Goal: Find specific page/section: Find specific page/section

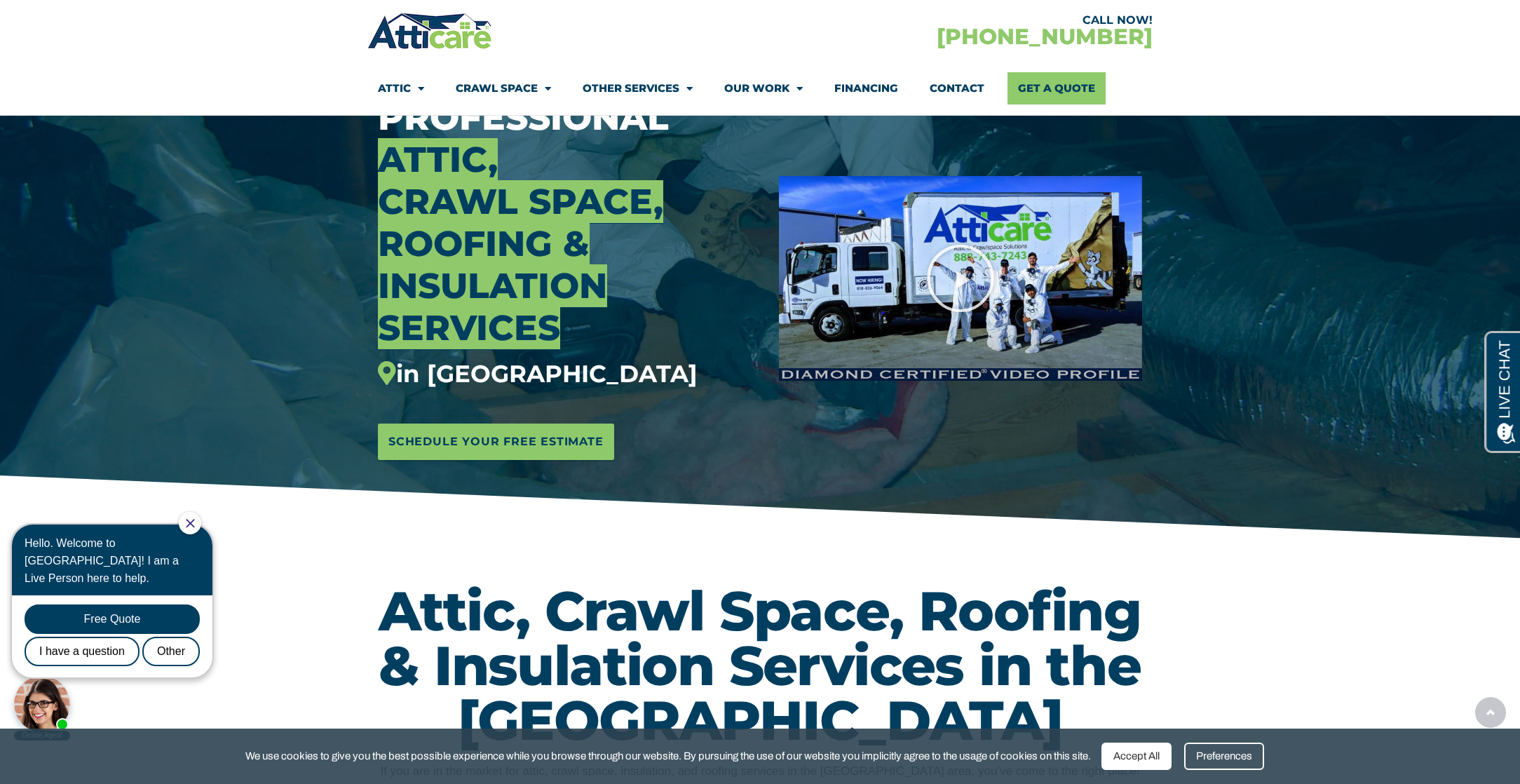
scroll to position [350, 0]
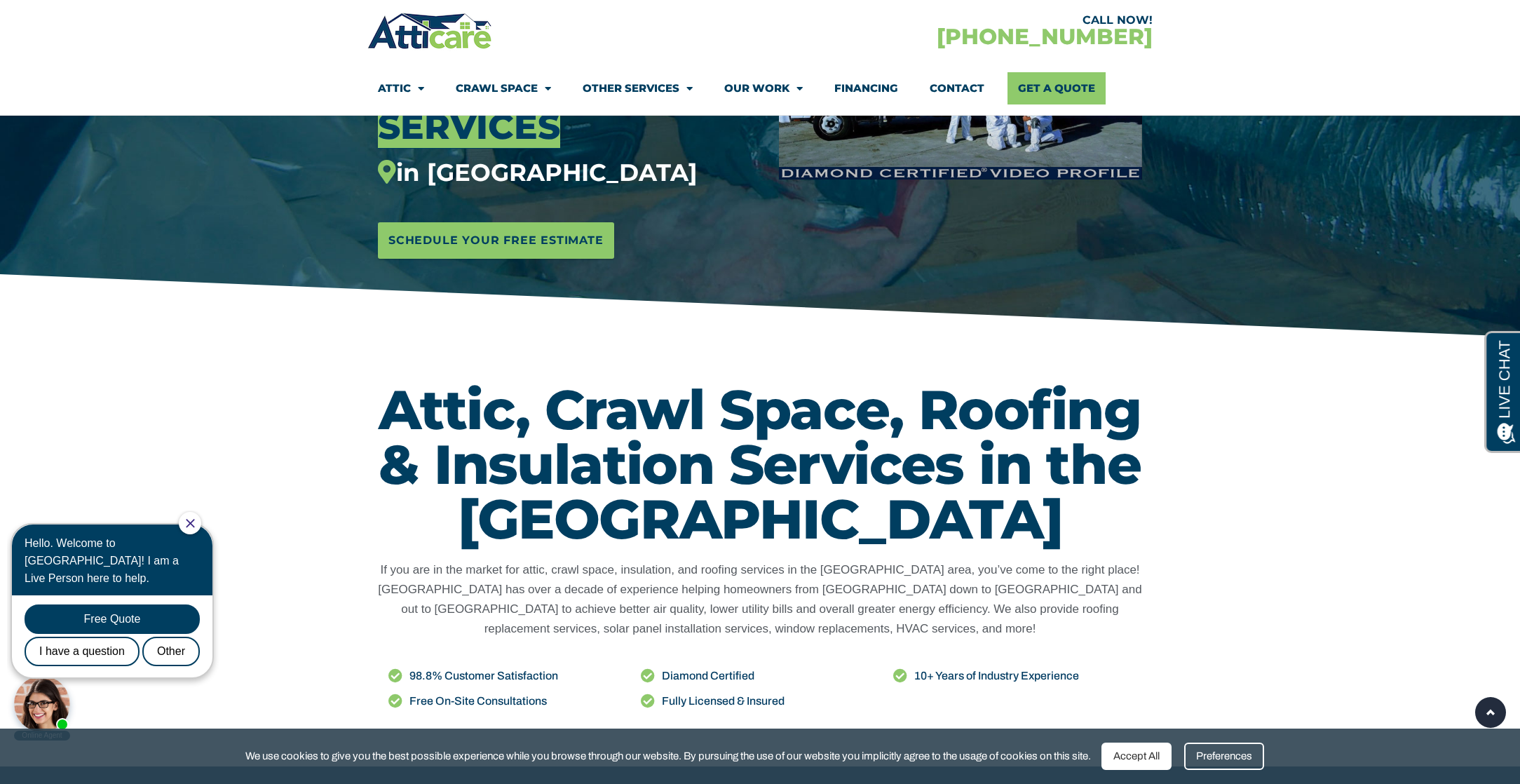
click at [1151, 752] on div "Accept All" at bounding box center [1137, 756] width 70 height 28
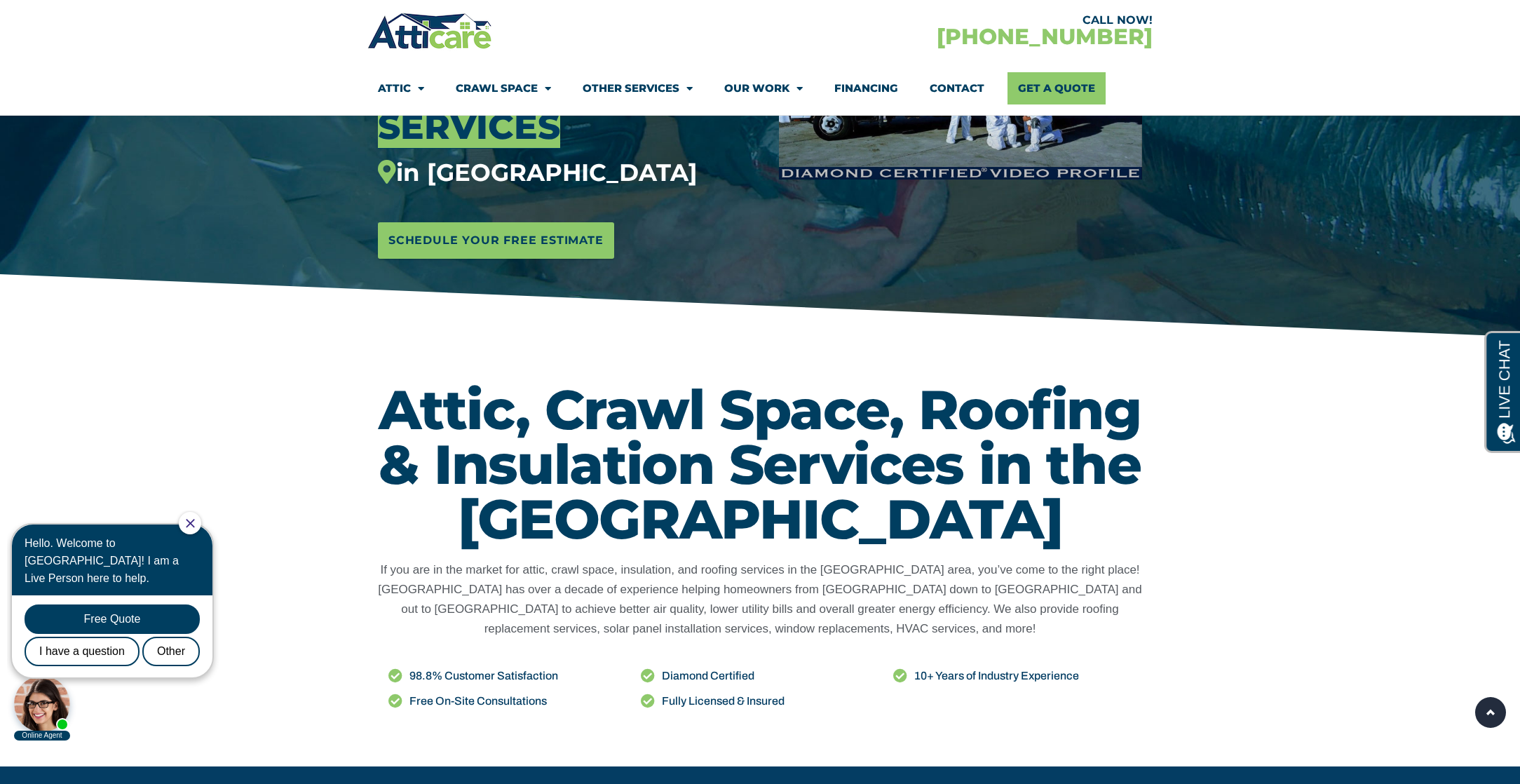
click at [194, 524] on icon "Close Chat" at bounding box center [189, 522] width 8 height 8
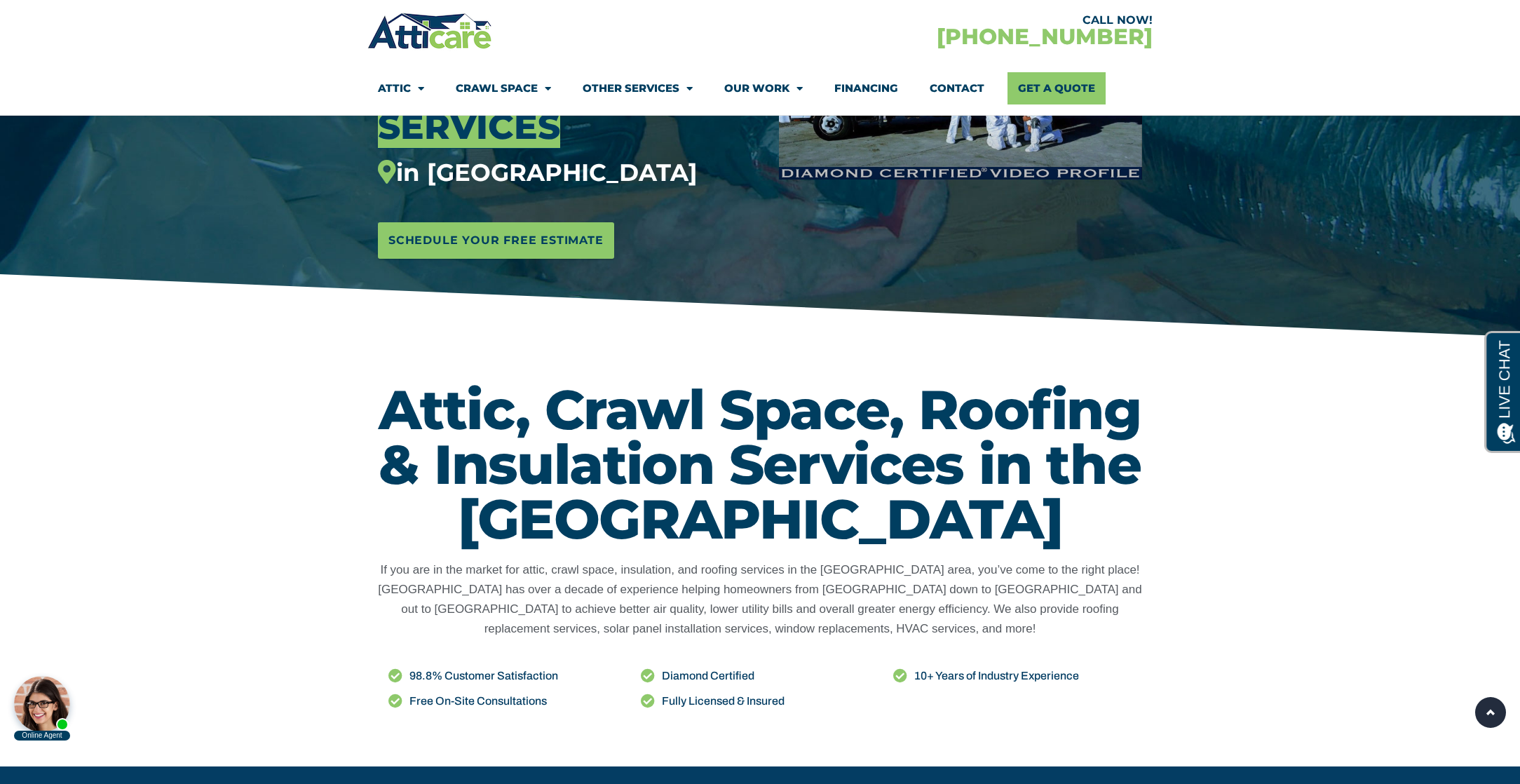
scroll to position [631, 0]
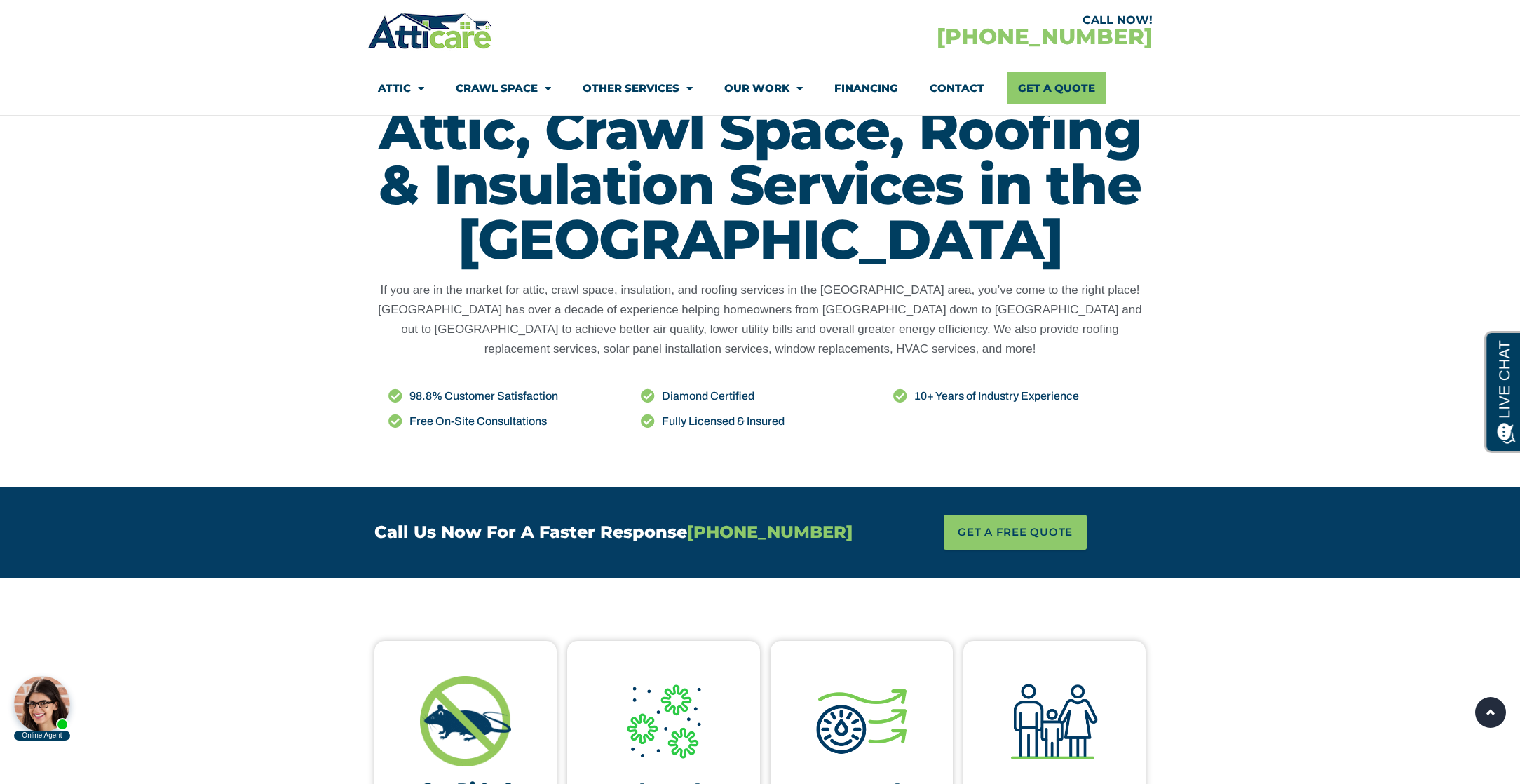
click at [1288, 430] on section "Attic, Crawl Space, Roofing & Insulation Services in the Los Angeles Area If yo…" at bounding box center [760, 274] width 1520 height 426
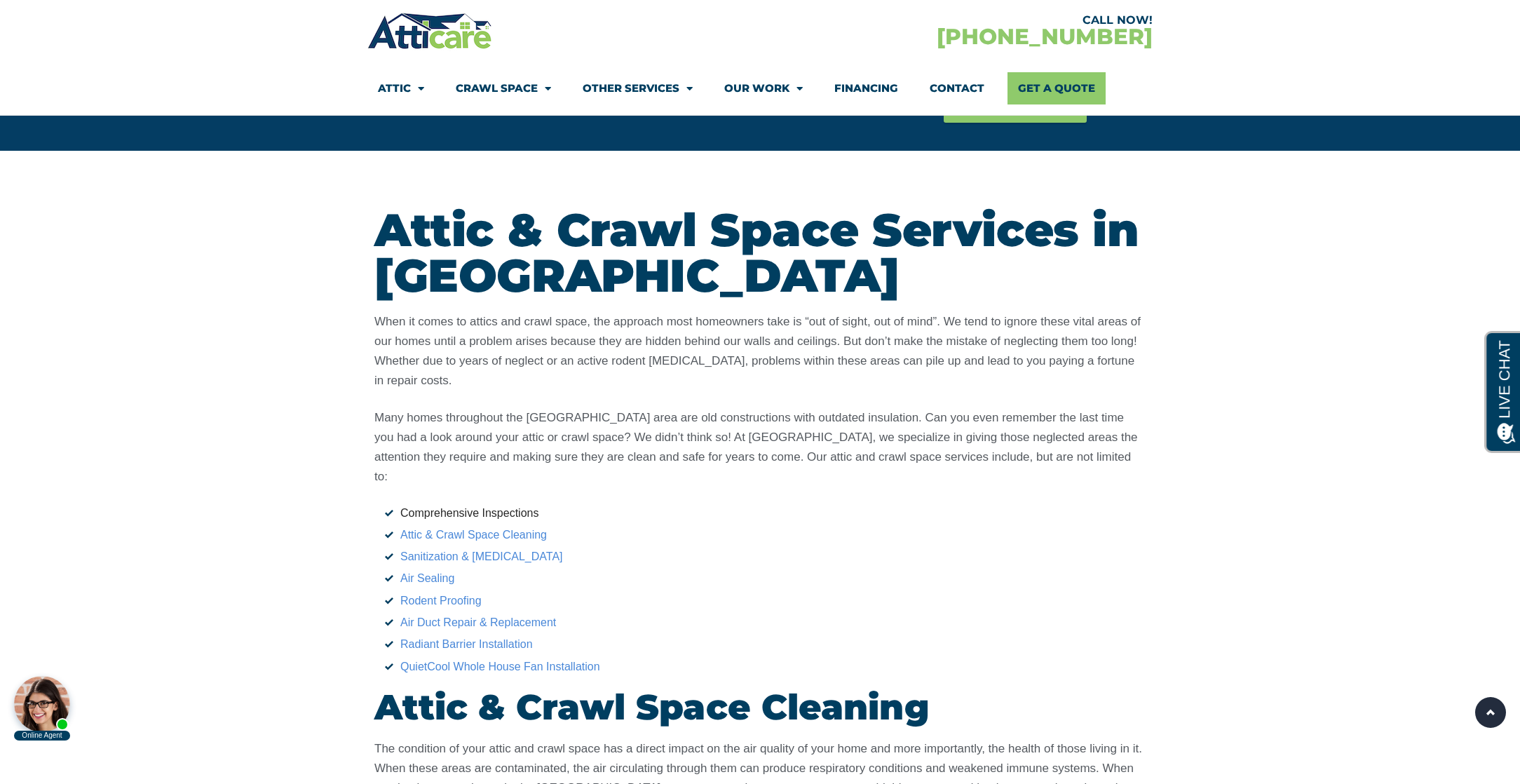
scroll to position [2033, 0]
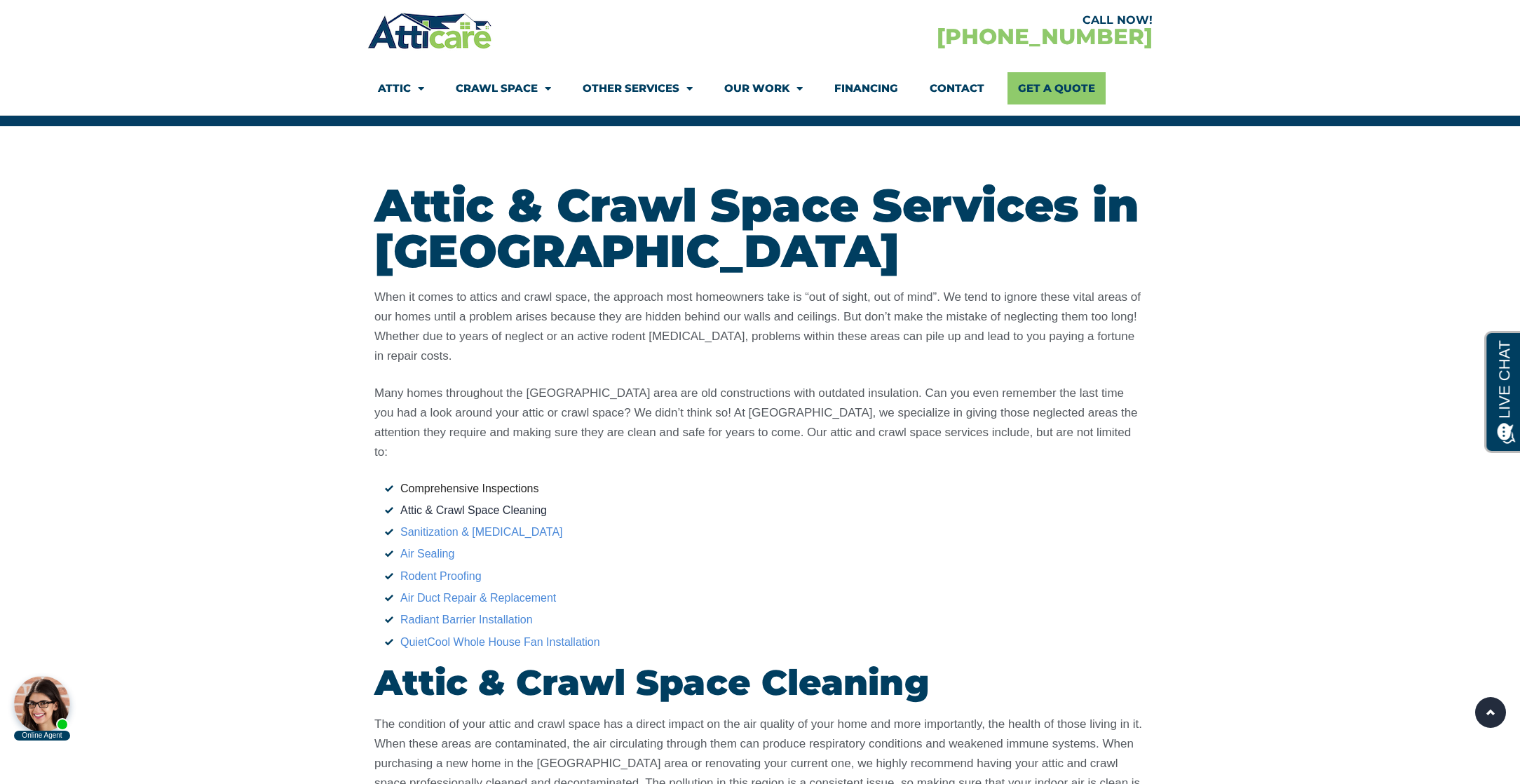
click at [493, 504] on link "Attic & Crawl Space Cleaning" at bounding box center [473, 509] width 146 height 12
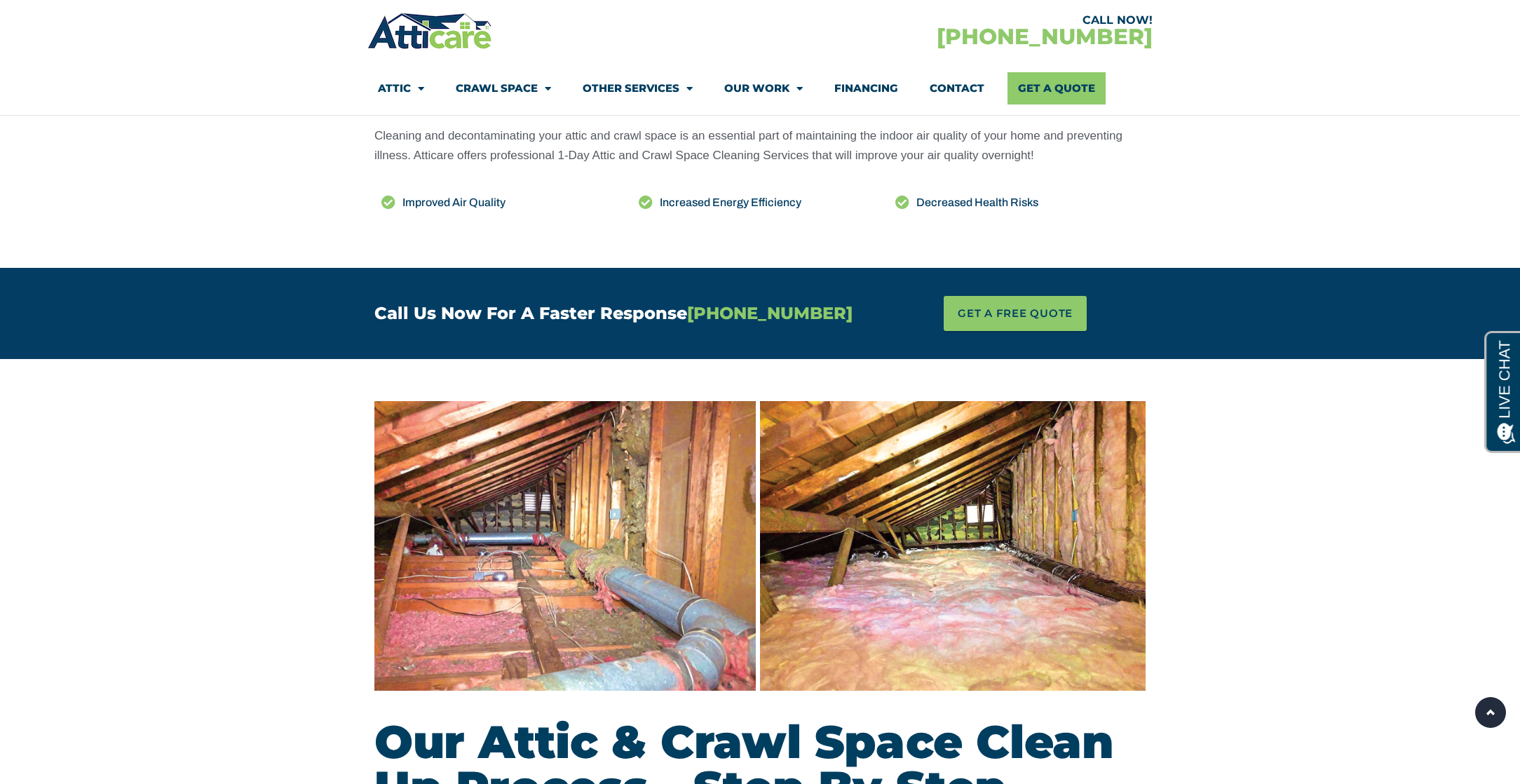
scroll to position [1097, 0]
